Goal: Information Seeking & Learning: Learn about a topic

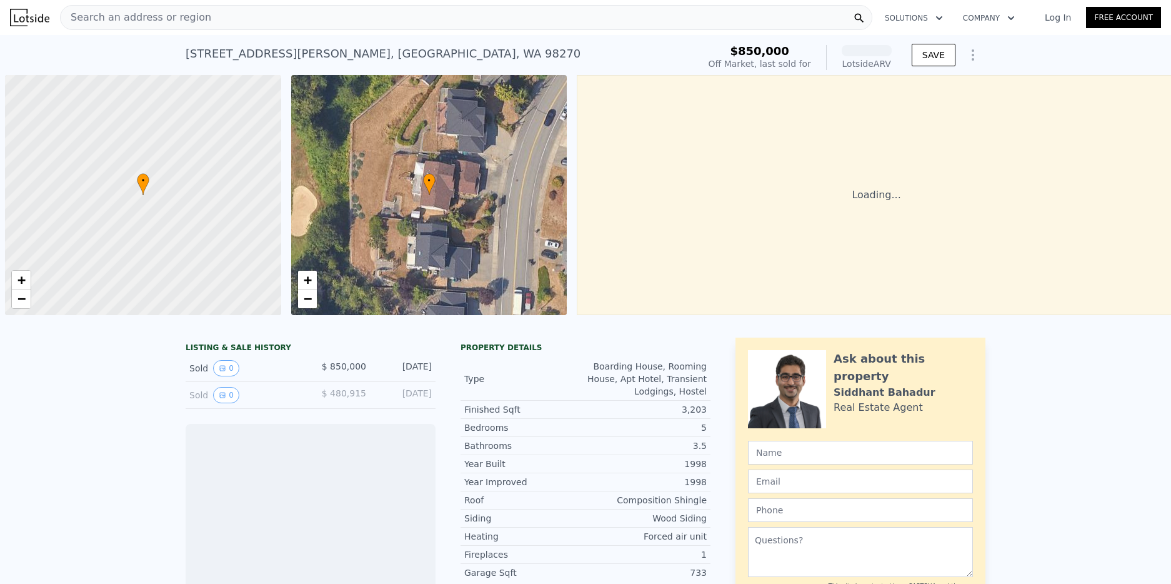
scroll to position [0, 5]
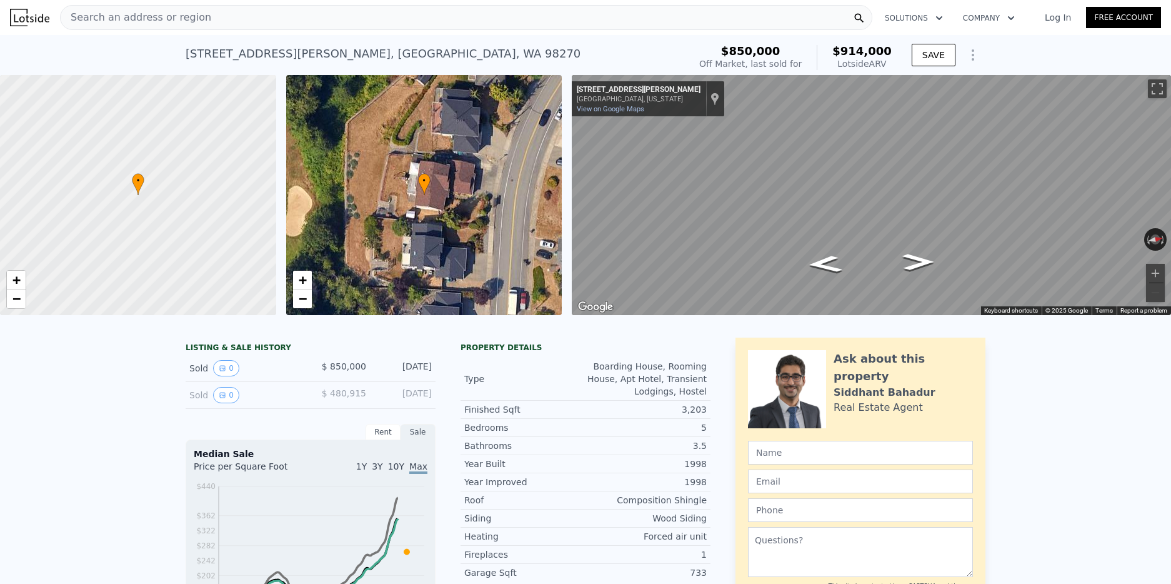
click at [190, 18] on span "Search an address or region" at bounding box center [136, 17] width 151 height 15
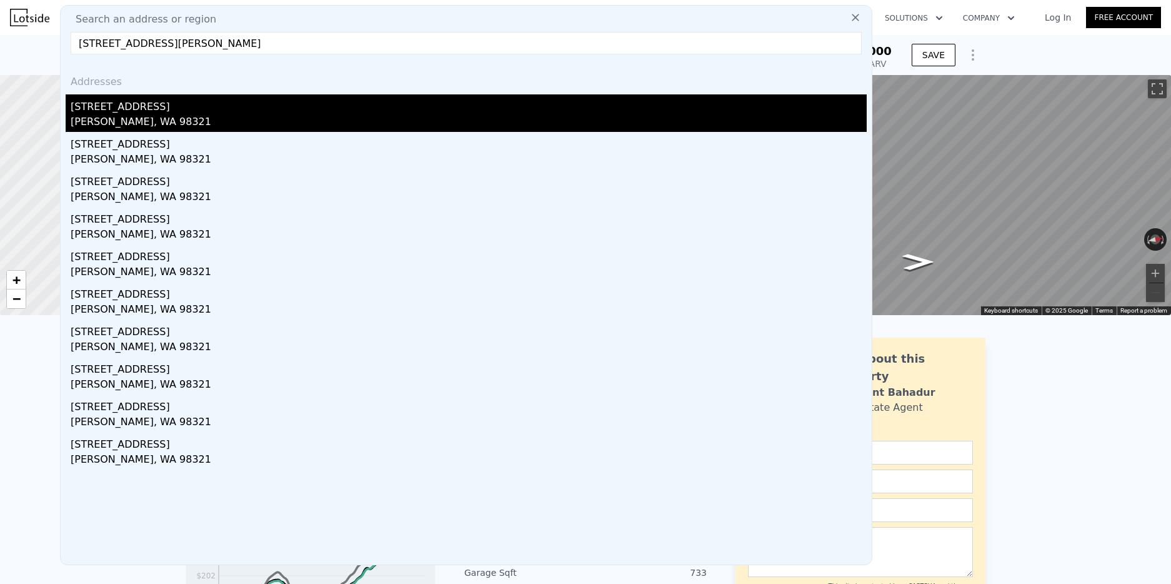
type input "[STREET_ADDRESS][PERSON_NAME]"
click at [127, 115] on div "[PERSON_NAME], WA 98321" at bounding box center [469, 122] width 796 height 17
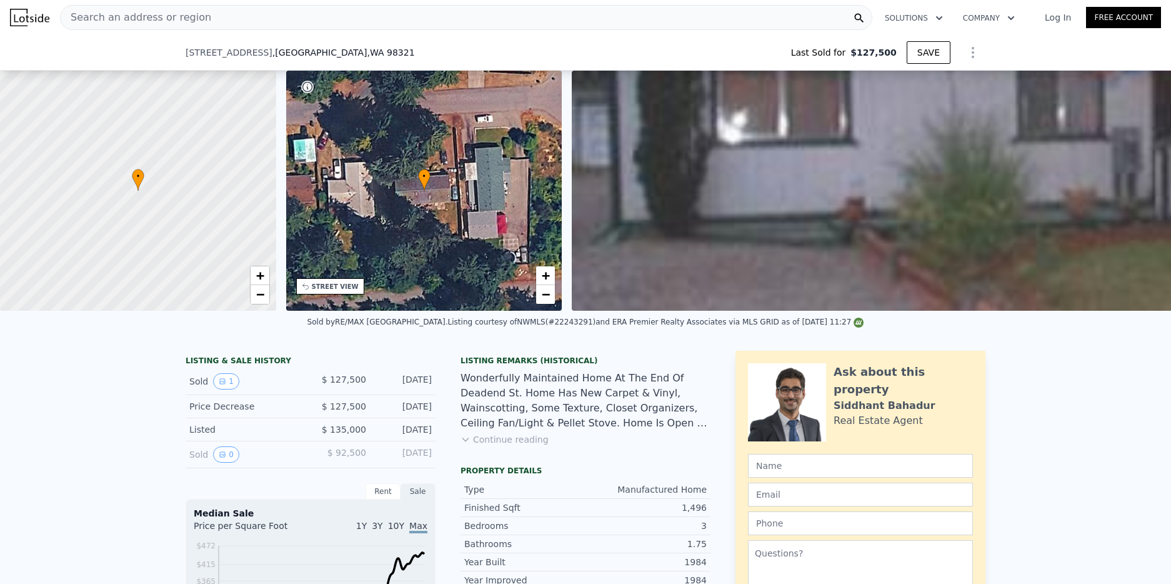
scroll to position [272, 0]
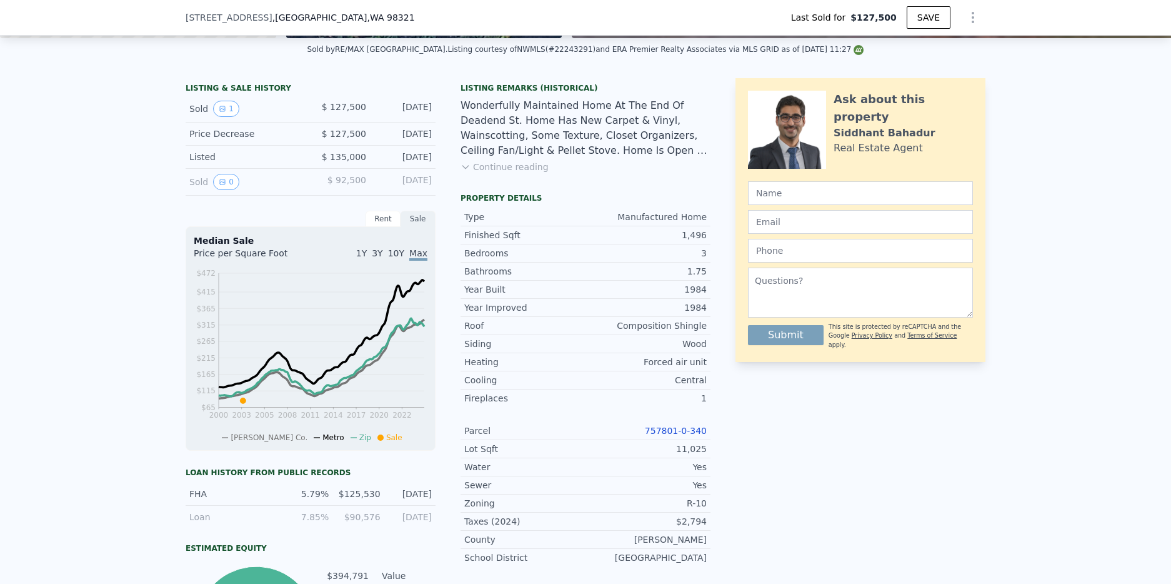
click at [659, 429] on link "757801-0-340" at bounding box center [676, 431] width 62 height 10
type input "$ 474,000"
type input "$ 304,270"
click at [496, 171] on button "Continue reading" at bounding box center [505, 167] width 88 height 12
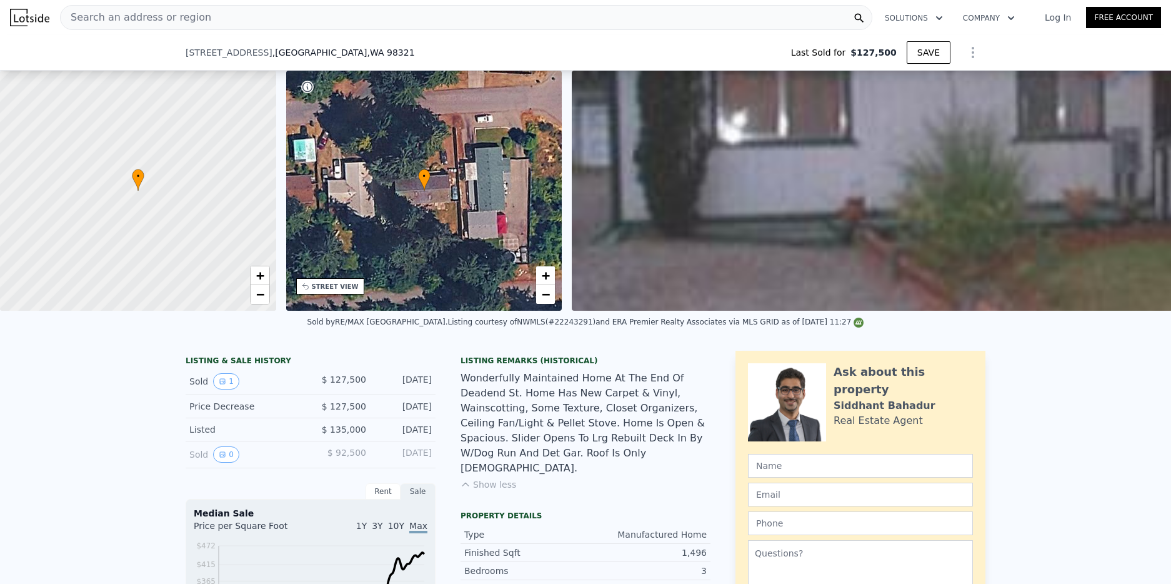
scroll to position [376, 0]
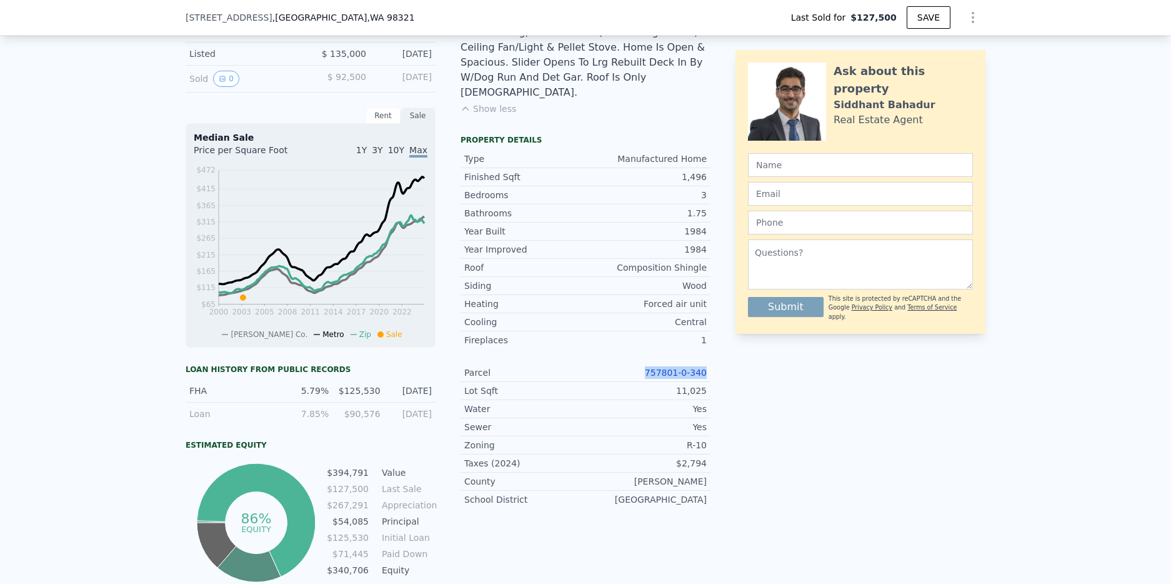
drag, startPoint x: 642, startPoint y: 357, endPoint x: 712, endPoint y: 357, distance: 70.6
click at [712, 357] on div "LISTING & SALE HISTORY Sold 1 $ 127,500 [DATE] Price Decrease $ 127,500 [DATE] …" at bounding box center [586, 280] width 800 height 610
copy link "757801-0-340"
